Goal: Information Seeking & Learning: Learn about a topic

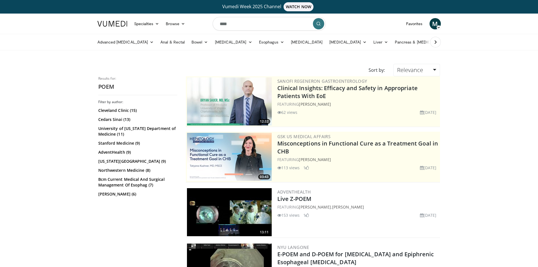
click at [220, 23] on input "****" at bounding box center [269, 24] width 113 height 14
type input "******"
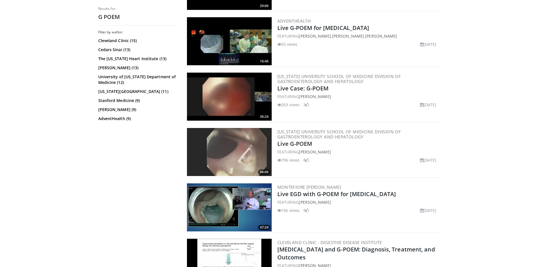
scroll to position [254, 0]
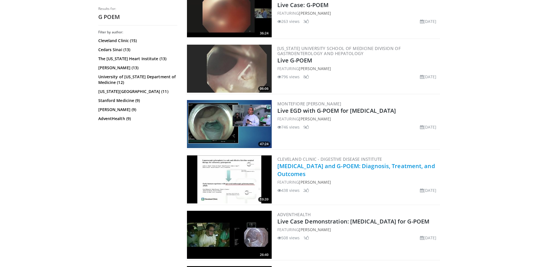
click at [362, 165] on link "[MEDICAL_DATA] and G-POEM: Diagnosis, Treatment, and Outcomes" at bounding box center [355, 170] width 157 height 16
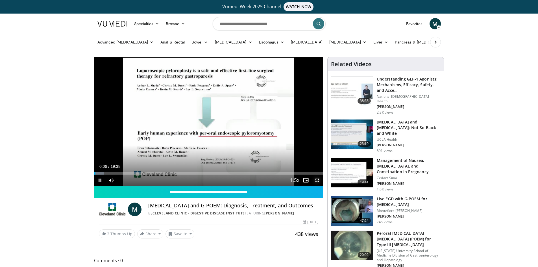
click at [316, 182] on span "Video Player" at bounding box center [316, 179] width 11 height 11
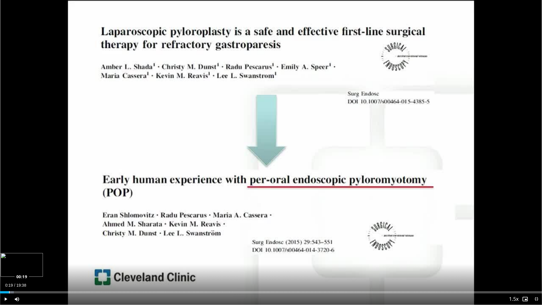
click at [9, 266] on div "Loaded : 2.55% 00:08 00:19" at bounding box center [271, 292] width 542 height 2
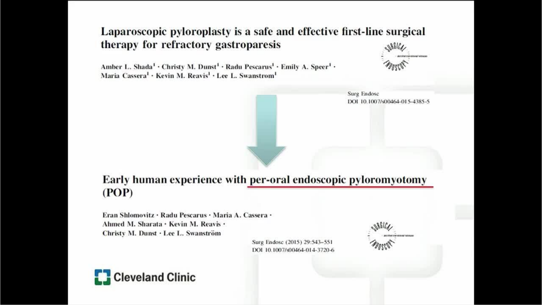
click at [14, 266] on div "10 seconds Tap to unmute" at bounding box center [271, 152] width 542 height 305
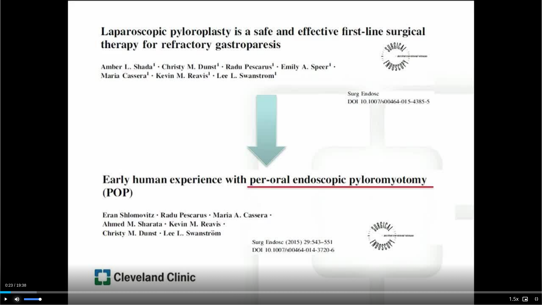
click at [16, 266] on span "Video Player" at bounding box center [16, 298] width 11 height 11
click at [3, 266] on span "Video Player" at bounding box center [5, 298] width 11 height 11
click at [15, 266] on div "Progress Bar" at bounding box center [18, 292] width 37 height 2
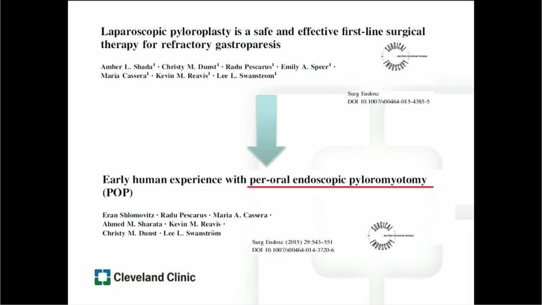
click at [17, 266] on div "10 seconds Tap to unmute" at bounding box center [271, 152] width 542 height 305
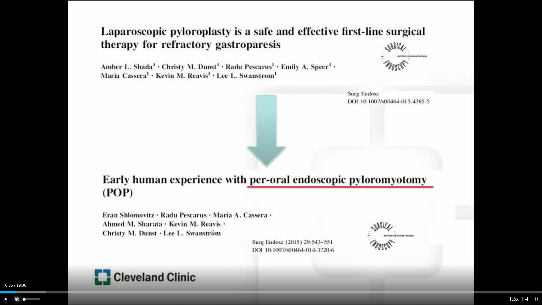
click at [16, 266] on span "Video Player" at bounding box center [16, 298] width 11 height 11
click at [7, 266] on span "Video Player" at bounding box center [5, 298] width 11 height 11
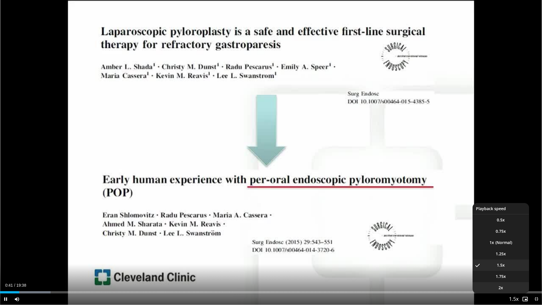
click at [501, 266] on span "2x" at bounding box center [500, 288] width 5 height 6
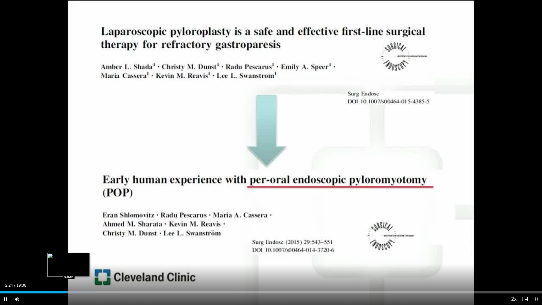
click at [69, 266] on div "Loaded : 17.79% 02:24 02:29" at bounding box center [271, 290] width 542 height 5
click at [71, 266] on div "Loaded : 17.83% 02:30 02:33" at bounding box center [271, 290] width 542 height 5
click at [73, 266] on div "Loaded : 18.64% 02:35 02:37" at bounding box center [271, 292] width 542 height 2
click at [83, 266] on div "Loaded : 20.34% 02:55 02:59" at bounding box center [271, 290] width 542 height 5
click at [86, 266] on div "Loaded : 20.37% 03:00 03:04" at bounding box center [271, 290] width 542 height 5
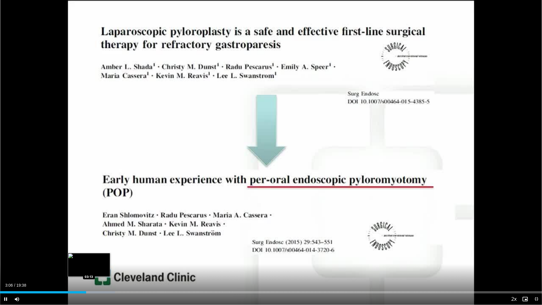
click at [89, 266] on div "Loaded : 21.18% 03:07 03:13" at bounding box center [271, 290] width 542 height 5
click at [94, 266] on div "Loaded : 22.03% 03:24 03:24" at bounding box center [271, 292] width 542 height 2
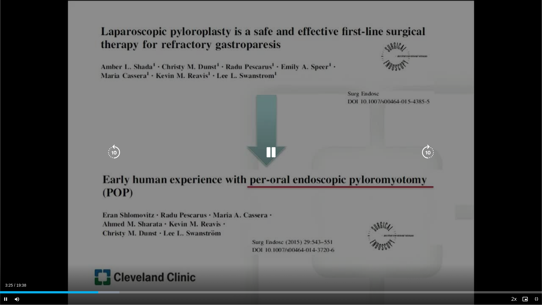
click at [98, 266] on div "Loaded : 22.03% 03:25 03:33" at bounding box center [271, 290] width 542 height 5
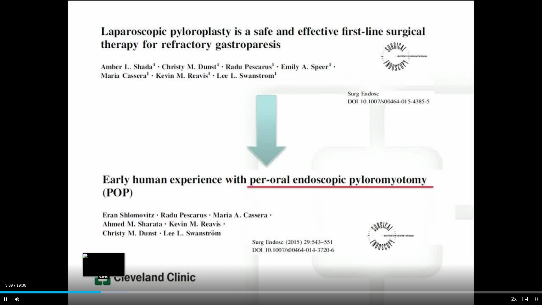
click at [104, 266] on div "Loaded : 23.73% 03:39 03:45" at bounding box center [271, 290] width 542 height 5
click at [109, 266] on div "Loaded : 24.57% 03:46 03:58" at bounding box center [271, 292] width 542 height 2
click at [116, 266] on div "Loaded : 24.57% 04:00 04:12" at bounding box center [271, 292] width 542 height 2
click at [124, 266] on div "Progress Bar" at bounding box center [125, 292] width 44 height 2
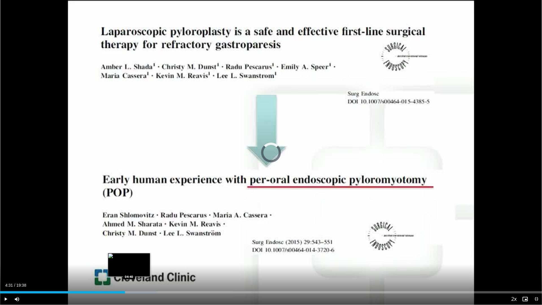
click at [129, 266] on div "Progress Bar" at bounding box center [133, 292] width 45 height 2
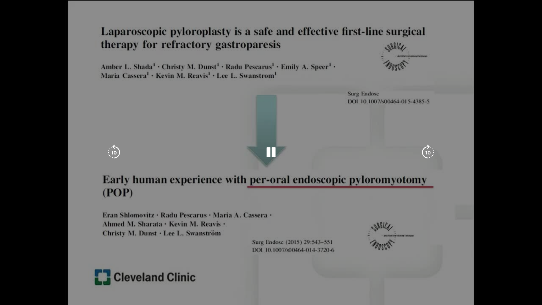
click at [135, 266] on video-js "**********" at bounding box center [271, 152] width 542 height 305
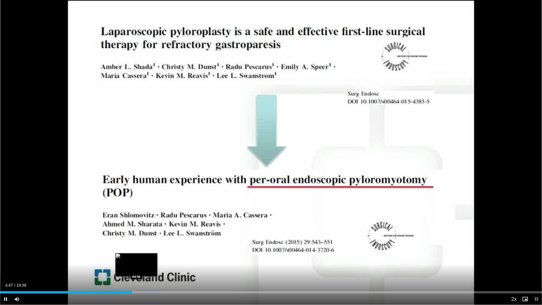
click at [136, 266] on div "Loaded : 29.66% 04:47 04:56" at bounding box center [271, 290] width 542 height 5
click at [141, 266] on div "Loaded : 30.51% 04:59 05:06" at bounding box center [271, 290] width 542 height 5
click at [144, 266] on div "Progress Bar" at bounding box center [149, 292] width 42 height 2
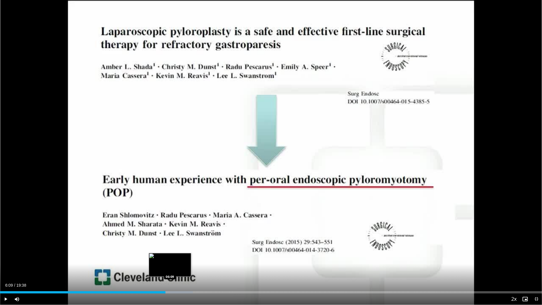
click at [170, 266] on div "Progress Bar" at bounding box center [170, 292] width 45 height 2
click at [175, 266] on div "Progress Bar" at bounding box center [179, 292] width 45 height 2
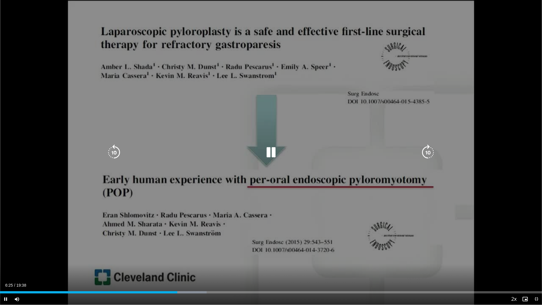
click at [180, 266] on div "Loaded : 38.14% 06:25 06:29" at bounding box center [271, 290] width 542 height 5
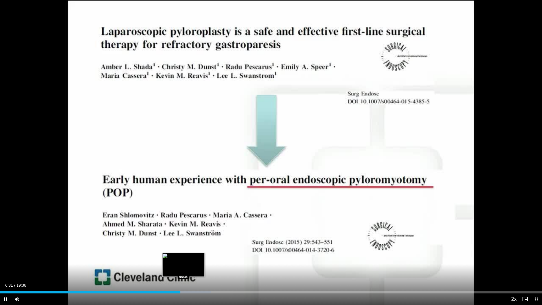
click at [183, 266] on div "Loaded : 38.98% 06:32 06:38" at bounding box center [271, 290] width 542 height 5
click at [188, 266] on div "Loaded : 38.98% 06:40 06:47" at bounding box center [271, 292] width 542 height 2
click at [194, 266] on div "Loaded : 39.83% 06:48 06:58" at bounding box center [271, 292] width 542 height 2
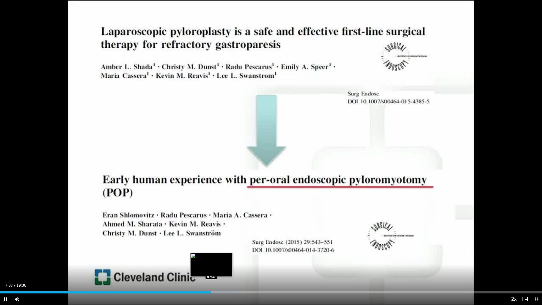
click at [211, 266] on div "Progress Bar" at bounding box center [216, 292] width 45 height 2
click at [214, 266] on div "Loaded : 44.14% 07:40 07:45" at bounding box center [271, 292] width 542 height 2
click at [218, 266] on div "Progress Bar" at bounding box center [221, 292] width 45 height 2
click at [224, 266] on div "Loaded : 45.76% 07:55 08:05" at bounding box center [271, 290] width 542 height 5
click at [229, 266] on div "Loaded : 47.46% 08:17 08:18" at bounding box center [271, 290] width 542 height 5
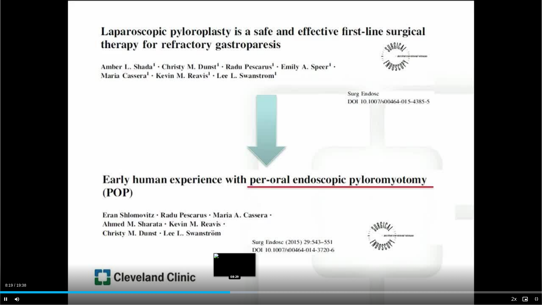
click at [235, 266] on div "Progress Bar" at bounding box center [235, 292] width 45 height 2
click at [238, 266] on div "Loaded : 49.15% 08:31 08:38" at bounding box center [271, 290] width 542 height 5
click at [244, 266] on div "Loaded : 49.15% 08:39 08:49" at bounding box center [271, 290] width 542 height 5
click at [250, 266] on div "Loaded : 50.08% 09:02 09:02" at bounding box center [271, 290] width 542 height 5
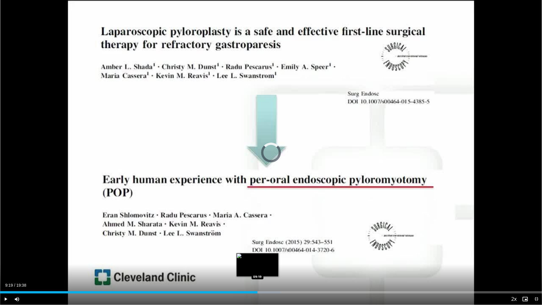
click at [257, 266] on div "Loaded : 51.70% 09:04 09:19" at bounding box center [271, 290] width 542 height 5
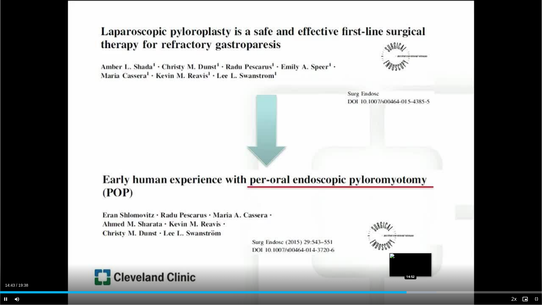
click at [411, 266] on div "Loaded : 80.52% 14:43 14:52" at bounding box center [271, 290] width 542 height 5
click at [415, 266] on div "Progress Bar" at bounding box center [418, 292] width 43 height 2
click at [419, 266] on div "Loaded : 81.36% 15:02 15:11" at bounding box center [271, 292] width 542 height 2
click at [425, 266] on div "Loaded : 83.06% 15:19 15:23" at bounding box center [271, 292] width 542 height 2
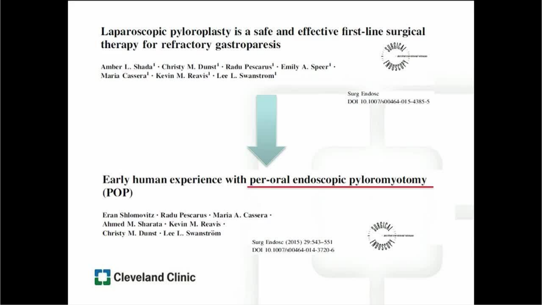
click at [430, 266] on video-js "**********" at bounding box center [271, 152] width 542 height 305
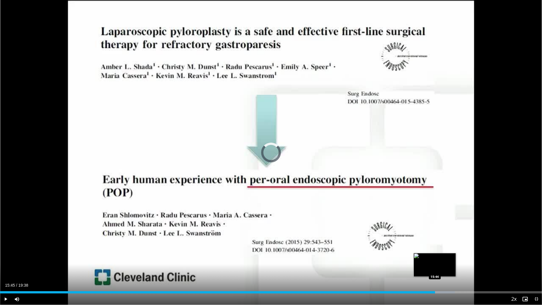
click at [435, 266] on div "Progress Bar" at bounding box center [432, 292] width 43 height 2
click at [452, 266] on div "Loaded : 88.29% 16:21 16:21" at bounding box center [271, 290] width 542 height 5
click at [458, 266] on div "Loaded : 88.99% 16:23 16:34" at bounding box center [271, 292] width 542 height 2
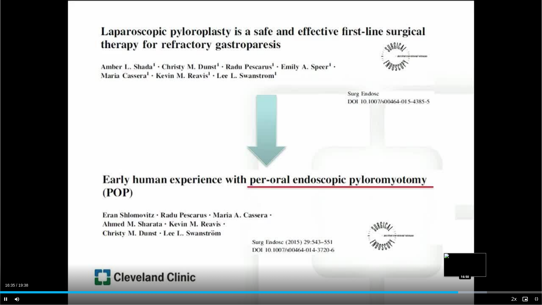
click at [465, 266] on div "Loaded : 89.84% 16:35 16:50" at bounding box center [271, 292] width 542 height 2
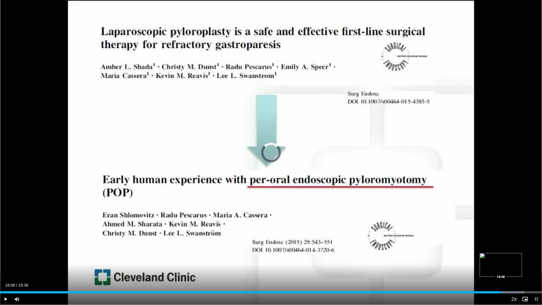
click at [501, 266] on div "Loaded : 96.77% 17:59 18:08" at bounding box center [271, 292] width 542 height 2
click at [504, 266] on div "Progress Bar" at bounding box center [503, 292] width 1 height 2
click at [522, 266] on div "Loaded : 100.00% 18:45 18:56" at bounding box center [271, 292] width 542 height 2
click at [531, 266] on div "Progress Bar" at bounding box center [520, 292] width 44 height 2
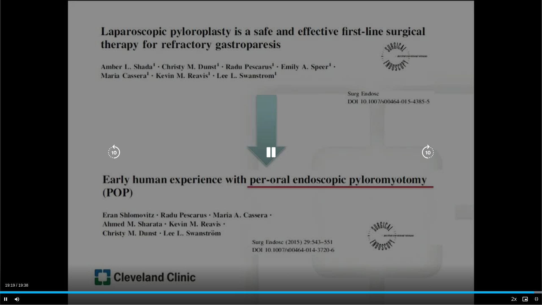
click at [319, 238] on div "10 seconds Tap to unmute" at bounding box center [271, 152] width 542 height 305
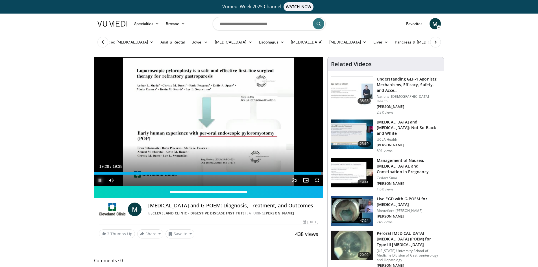
click at [101, 180] on span "Video Player" at bounding box center [99, 179] width 11 height 11
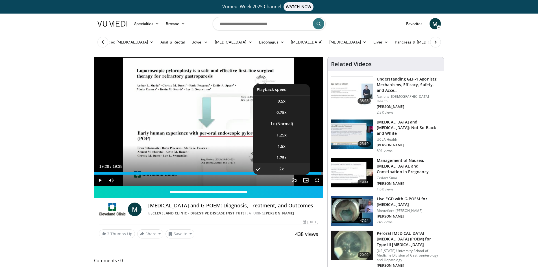
click at [294, 174] on li "2x , selected" at bounding box center [281, 168] width 56 height 11
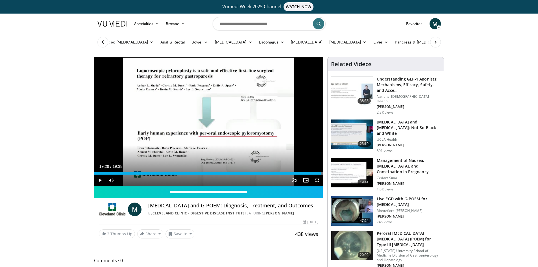
click at [253, 175] on div "Current Time 19:29 / Duration 19:38 Play Skip Backward Skip Forward Mute 0% Loa…" at bounding box center [208, 179] width 229 height 11
click at [251, 173] on div "19:29" at bounding box center [207, 173] width 227 height 2
click at [247, 172] on div "13:31" at bounding box center [172, 173] width 157 height 2
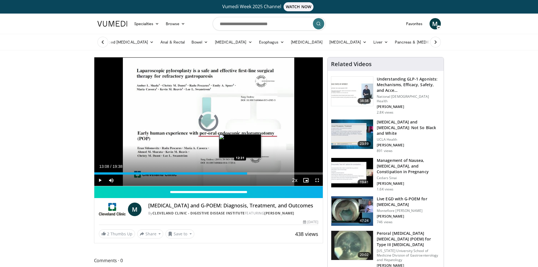
drag, startPoint x: 240, startPoint y: 173, endPoint x: 232, endPoint y: 173, distance: 7.9
click at [239, 173] on div "13:08" at bounding box center [170, 173] width 153 height 2
click at [232, 173] on div "12:28" at bounding box center [166, 173] width 145 height 2
click at [228, 174] on div "Progress Bar" at bounding box center [228, 173] width 1 height 2
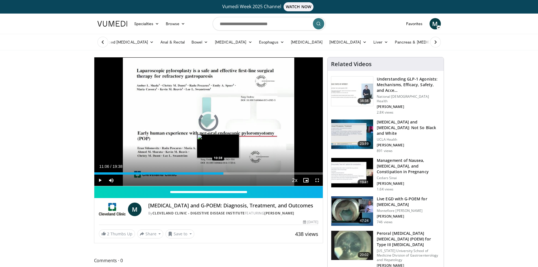
click at [218, 174] on div "11:06" at bounding box center [158, 173] width 129 height 2
click at [213, 174] on div "10:37" at bounding box center [156, 173] width 124 height 2
click at [205, 173] on div "10:13" at bounding box center [153, 173] width 119 height 2
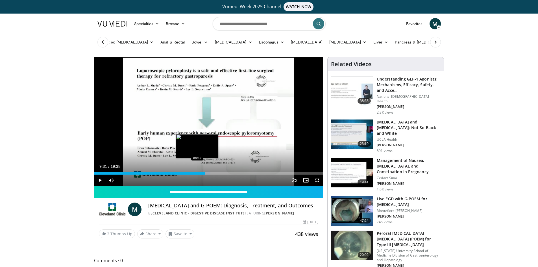
click at [197, 172] on div "Loaded : 50.85% 09:31 08:50" at bounding box center [208, 171] width 229 height 5
click at [190, 171] on div "Loaded : 45.77% 08:49 08:13" at bounding box center [208, 171] width 229 height 5
click at [185, 171] on div "Loaded : 43.23% 08:13 07:48" at bounding box center [208, 171] width 229 height 5
click at [178, 171] on div "Loaded : 44.92% 07:48 07:11" at bounding box center [208, 171] width 229 height 5
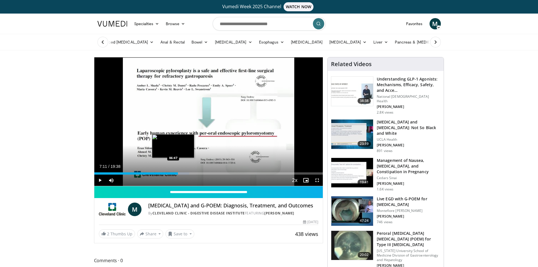
click at [172, 172] on div "Loaded : 41.53% 07:11 06:47" at bounding box center [208, 171] width 229 height 5
click at [170, 173] on div "06:42" at bounding box center [133, 173] width 78 height 2
click at [171, 173] on div "Loaded : 33.11% 06:29 06:37" at bounding box center [208, 173] width 229 height 2
click at [174, 173] on div "Progress Bar" at bounding box center [174, 173] width 1 height 2
click at [176, 174] on div "Progress Bar" at bounding box center [177, 173] width 15 height 2
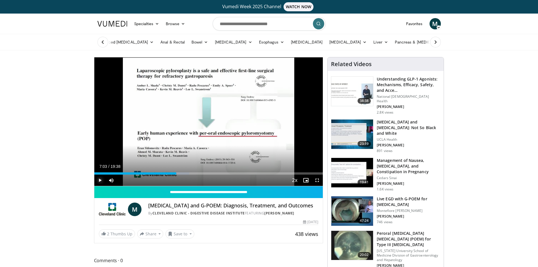
click at [100, 179] on span "Video Player" at bounding box center [99, 179] width 11 height 11
click at [188, 171] on div "Loaded : 45.77% 07:53 08:07" at bounding box center [208, 171] width 229 height 5
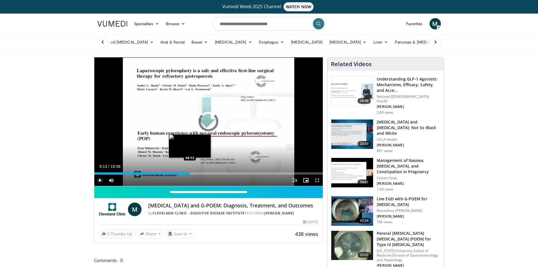
click at [190, 172] on div "Progress Bar" at bounding box center [192, 173] width 18 height 2
click at [191, 173] on div "Loaded : 47.46% 08:13 08:20" at bounding box center [208, 173] width 229 height 2
click at [194, 173] on div "Progress Bar" at bounding box center [194, 173] width 1 height 2
click at [197, 172] on div "Loaded : 48.31% 08:31 08:47" at bounding box center [208, 173] width 229 height 2
click at [200, 173] on div "Progress Bar" at bounding box center [202, 173] width 16 height 2
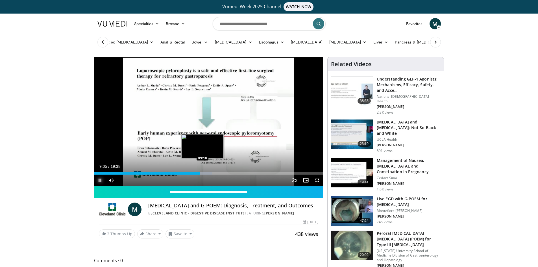
click at [202, 173] on div "Loaded : 51.70% 09:06 09:18" at bounding box center [208, 173] width 229 height 2
click at [205, 172] on div "Progress Bar" at bounding box center [204, 173] width 15 height 2
click at [208, 172] on video-js "**********" at bounding box center [208, 121] width 229 height 129
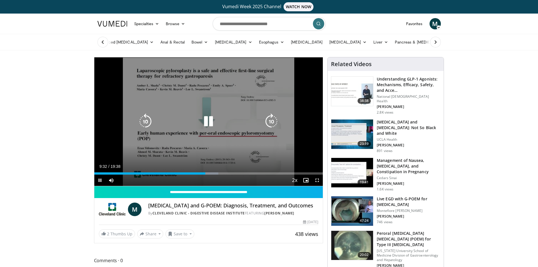
click at [209, 172] on div "Progress Bar" at bounding box center [208, 173] width 19 height 2
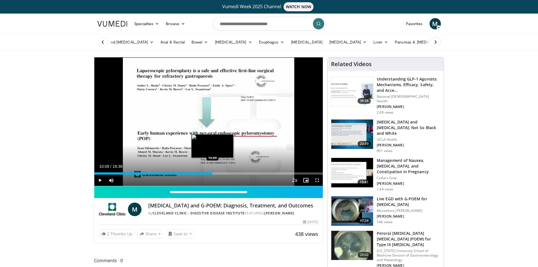
click at [212, 173] on div "Loaded : 55.94% 09:54 10:09" at bounding box center [208, 173] width 229 height 2
click at [215, 173] on div "Loaded : 57.63% 10:12 10:23" at bounding box center [208, 173] width 229 height 2
click at [218, 172] on div "Loaded : 58.48% 10:26 10:38" at bounding box center [208, 173] width 229 height 2
click at [220, 172] on div "Loaded : 60.18% 10:42 10:47" at bounding box center [208, 173] width 229 height 2
click at [223, 172] on div "Loaded : 60.18% 10:48 11:04" at bounding box center [208, 173] width 229 height 2
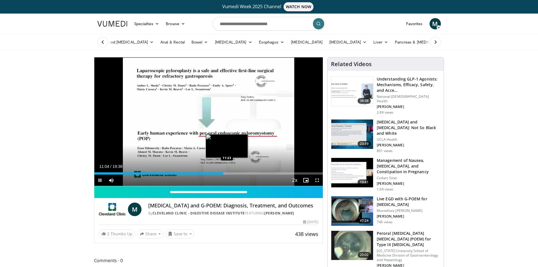
click at [227, 172] on div "Loaded : 60.18% 11:05 11:23" at bounding box center [208, 173] width 229 height 2
click at [232, 172] on div "Progress Bar" at bounding box center [232, 173] width 1 height 2
click at [235, 172] on div "10 seconds Tap to unmute" at bounding box center [208, 121] width 229 height 128
click at [238, 172] on div "Loaded : 62.72% 11:48 12:23" at bounding box center [208, 173] width 229 height 2
click at [241, 172] on div "Progress Bar" at bounding box center [239, 173] width 12 height 2
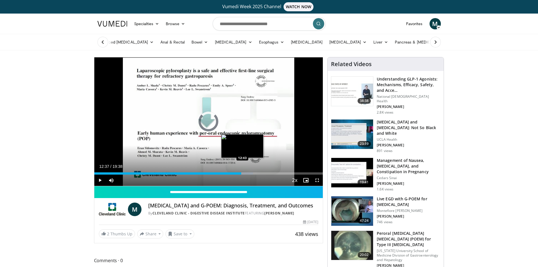
click at [243, 172] on div "Loaded : 69.50% 12:37 12:43" at bounding box center [208, 173] width 229 height 2
click at [247, 172] on div "Progress Bar" at bounding box center [247, 173] width 1 height 2
click at [250, 172] on div "Progress Bar" at bounding box center [250, 173] width 1 height 2
click at [253, 172] on div "Loaded : 72.04% 13:22 13:34" at bounding box center [208, 173] width 229 height 2
click at [255, 172] on div "Loaded : 74.70% 13:38 13:47" at bounding box center [208, 173] width 229 height 2
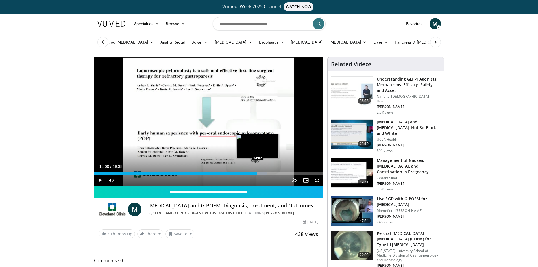
click at [257, 174] on div "Progress Bar" at bounding box center [257, 173] width 17 height 2
click at [261, 173] on div "Progress Bar" at bounding box center [259, 173] width 15 height 2
click at [264, 173] on div "Progress Bar" at bounding box center [263, 173] width 17 height 2
click at [266, 173] on div "Progress Bar" at bounding box center [267, 173] width 18 height 2
click at [268, 173] on div "Progress Bar" at bounding box center [268, 173] width 16 height 2
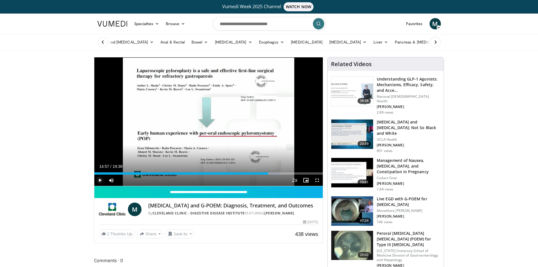
click at [101, 180] on span "Video Player" at bounding box center [99, 179] width 11 height 11
click at [271, 173] on div "Progress Bar" at bounding box center [271, 173] width 17 height 2
click at [273, 172] on div "Progress Bar" at bounding box center [274, 173] width 19 height 2
click at [275, 172] on div "Progress Bar" at bounding box center [276, 173] width 16 height 2
click at [277, 172] on div "Progress Bar" at bounding box center [277, 173] width 17 height 2
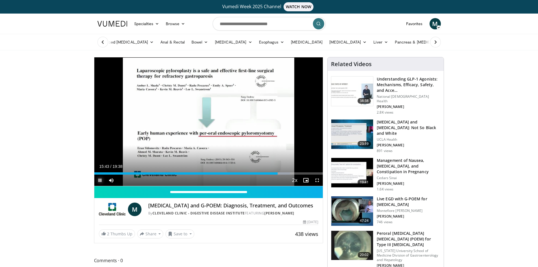
click at [100, 179] on span "Video Player" at bounding box center [99, 179] width 11 height 11
click at [317, 182] on span "Video Player" at bounding box center [316, 179] width 11 height 11
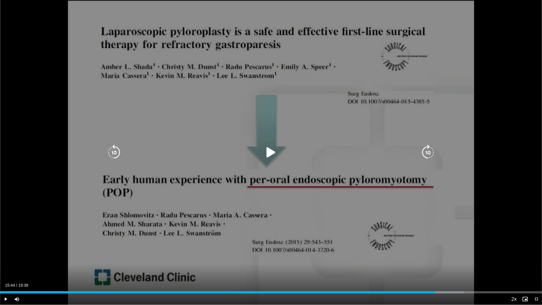
click at [503, 141] on div "10 seconds Tap to unmute" at bounding box center [271, 152] width 542 height 305
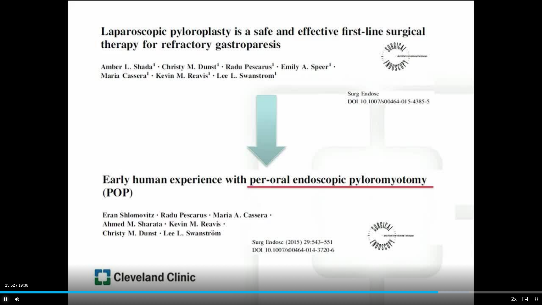
click at [2, 266] on span "Video Player" at bounding box center [5, 298] width 11 height 11
click at [5, 266] on span "Video Player" at bounding box center [5, 298] width 11 height 11
click at [457, 266] on div "Loaded : 90.68% 16:40 16:35" at bounding box center [271, 292] width 542 height 2
click at [455, 266] on div "16:28" at bounding box center [227, 292] width 455 height 2
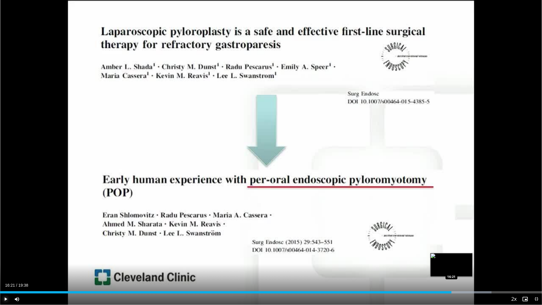
click at [451, 266] on div "Loaded : 90.68% 16:21 16:21" at bounding box center [271, 292] width 542 height 2
click at [449, 266] on div "16:21" at bounding box center [225, 292] width 451 height 2
click at [445, 266] on div "16:16" at bounding box center [224, 292] width 449 height 2
click at [440, 266] on div "Loaded : 87.29% 16:08 15:57" at bounding box center [271, 292] width 542 height 2
